Goal: Download file/media

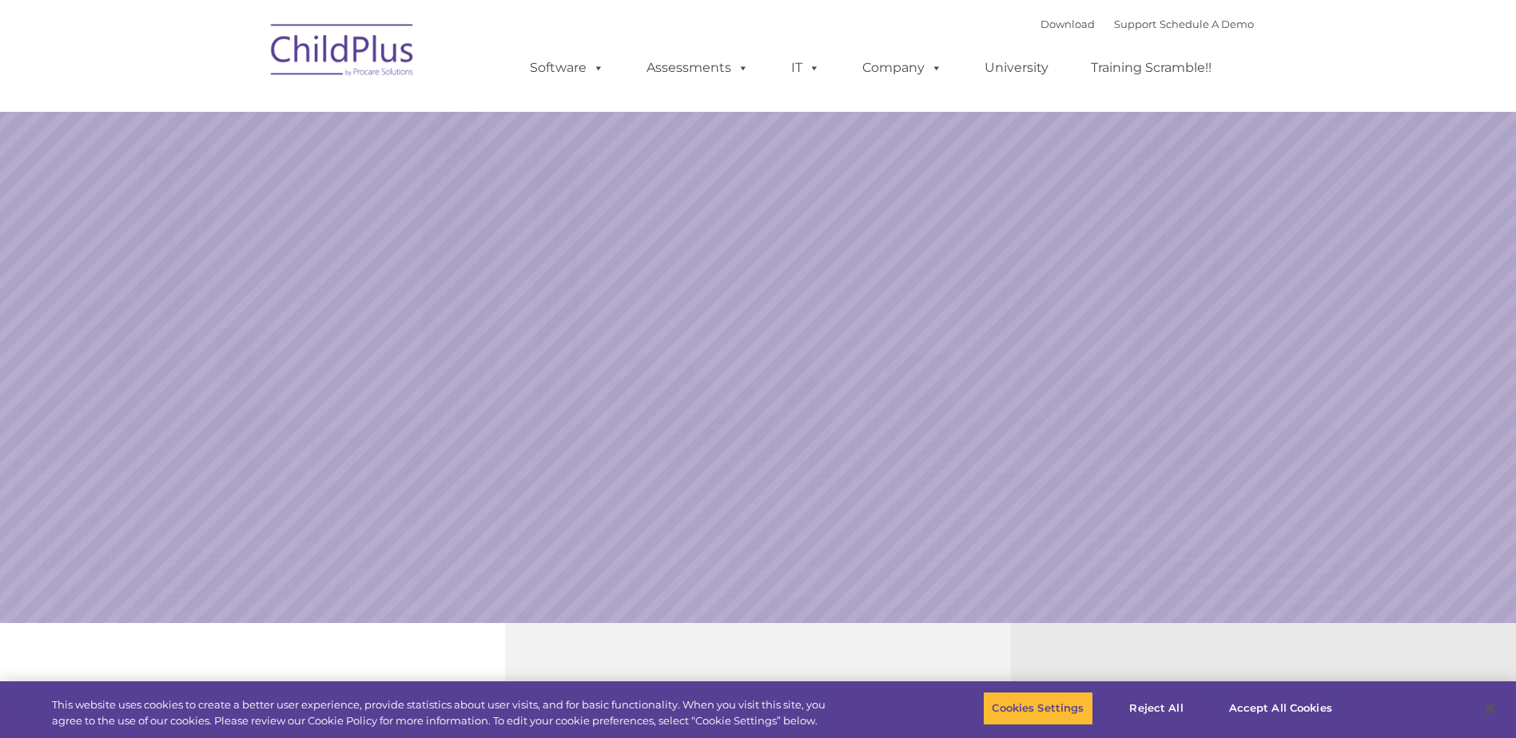
select select "MEDIUM"
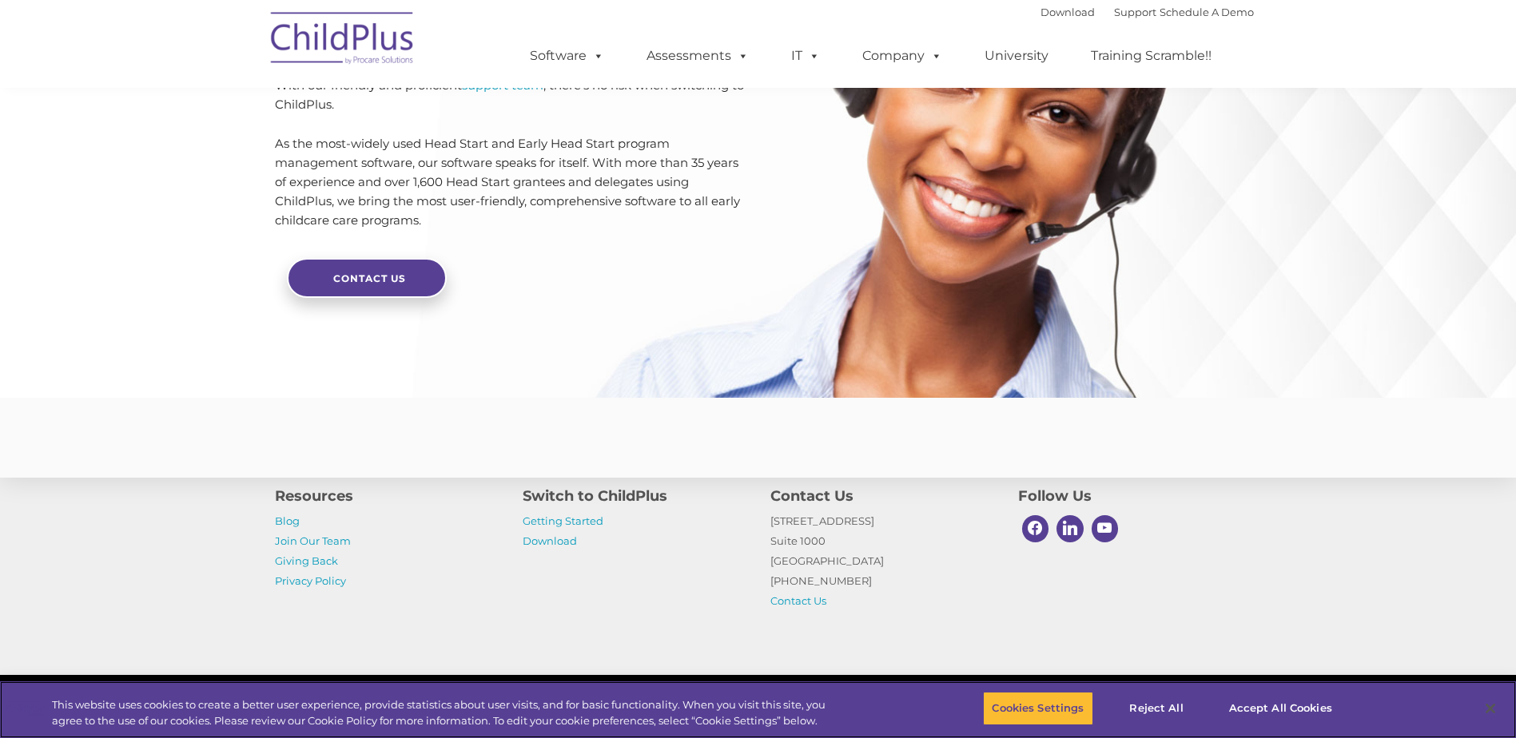
scroll to position [3762, 0]
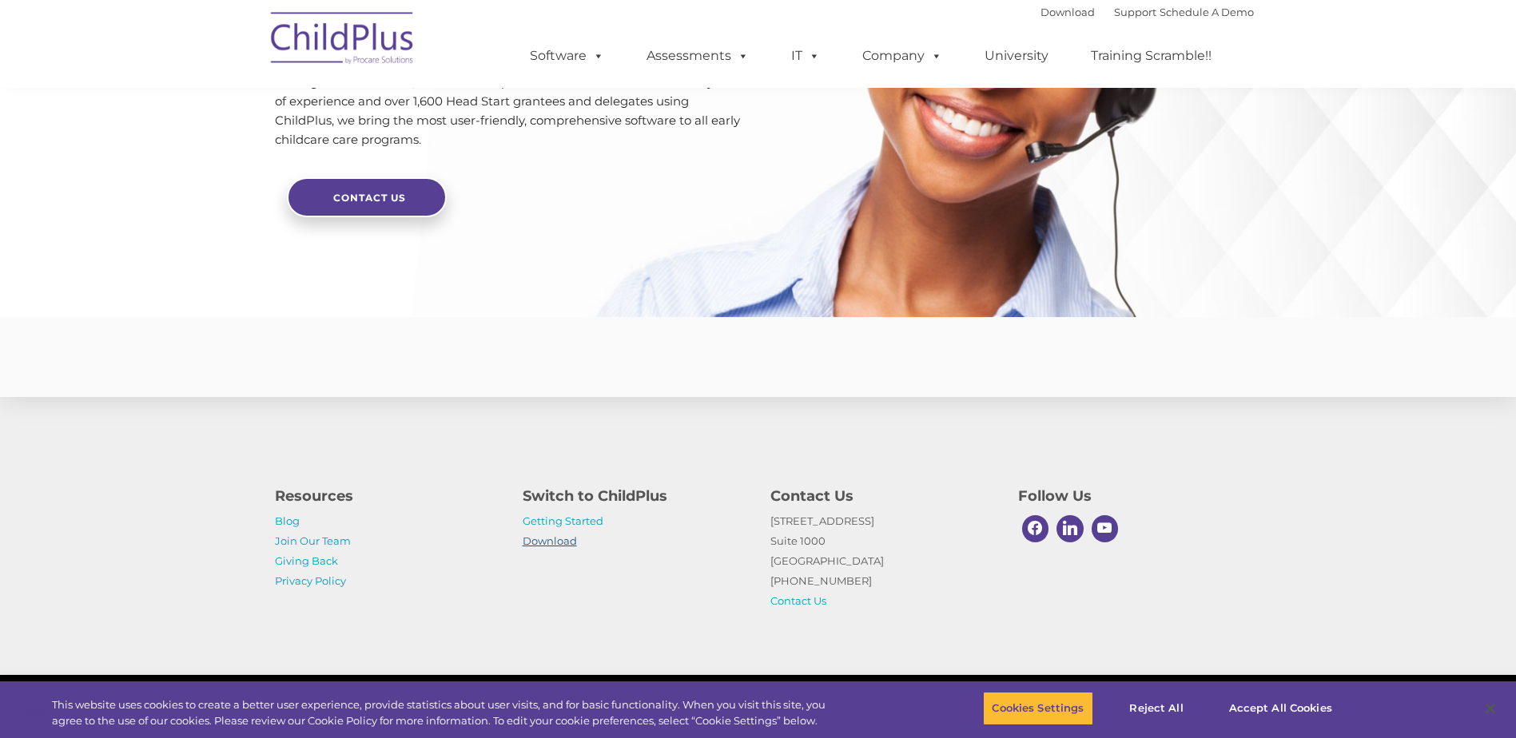
click at [569, 543] on link "Download" at bounding box center [550, 541] width 54 height 13
